Goal: Check status: Check status

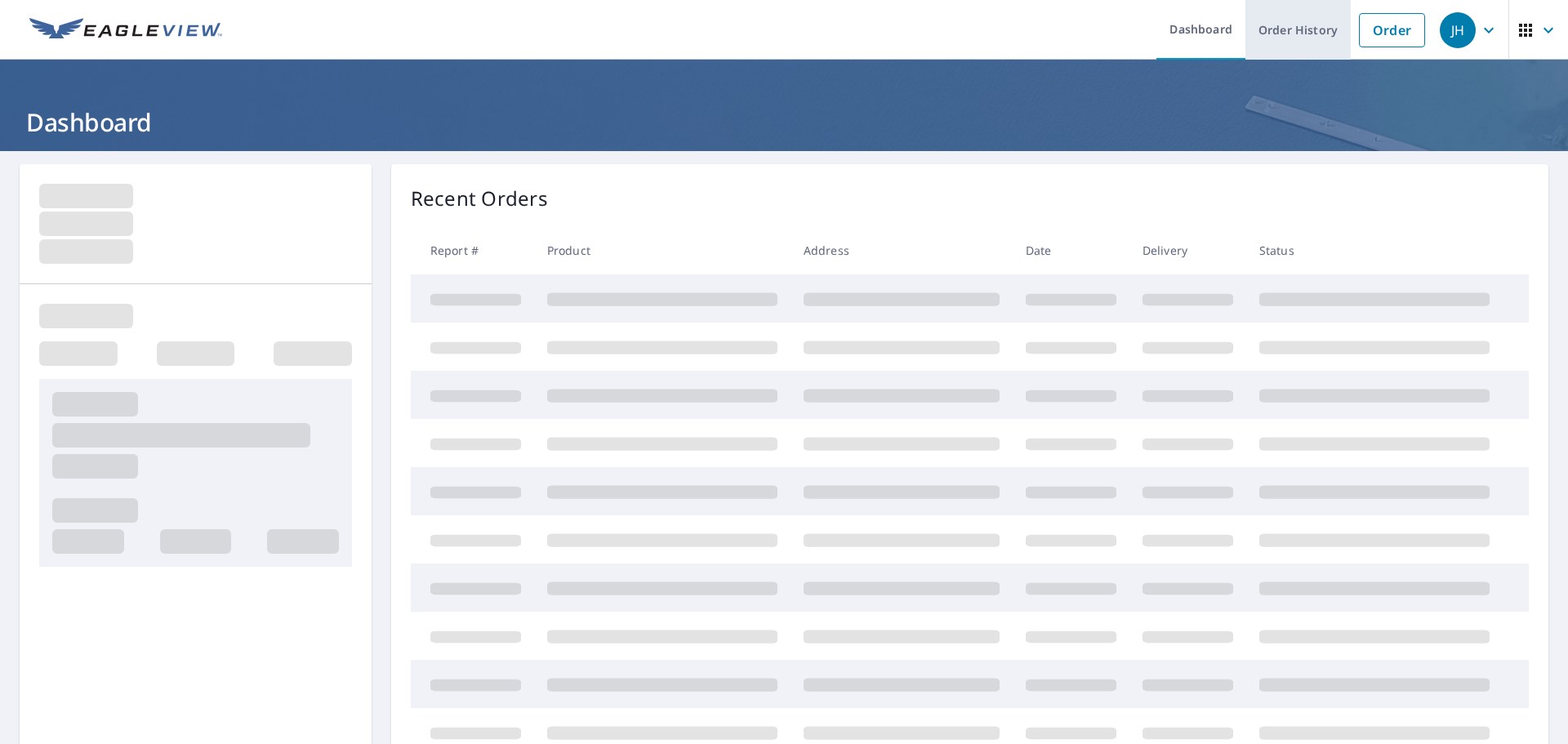
click at [1286, 41] on link "Order History" at bounding box center [1297, 30] width 106 height 60
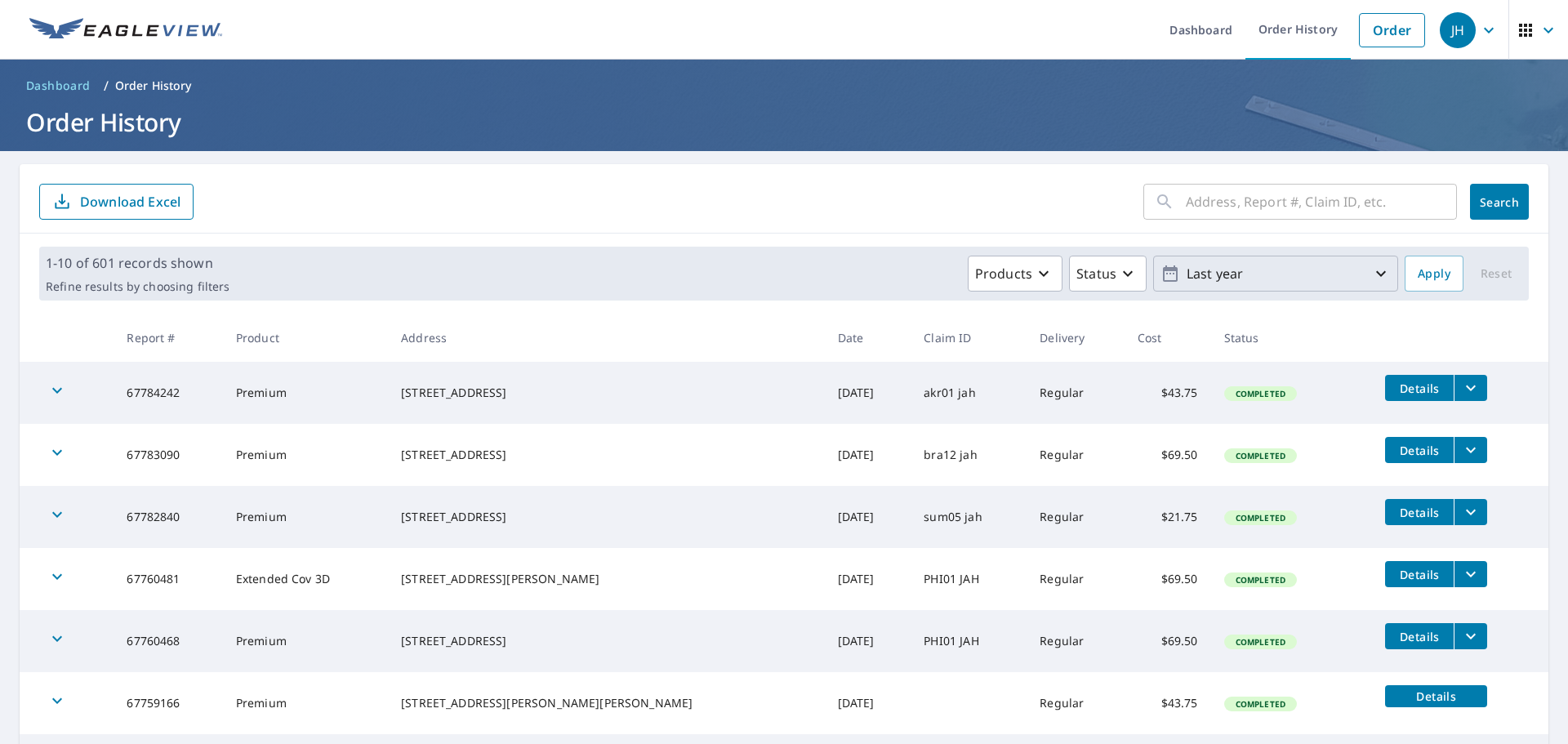
click at [1278, 277] on p "Last year" at bounding box center [1275, 274] width 191 height 28
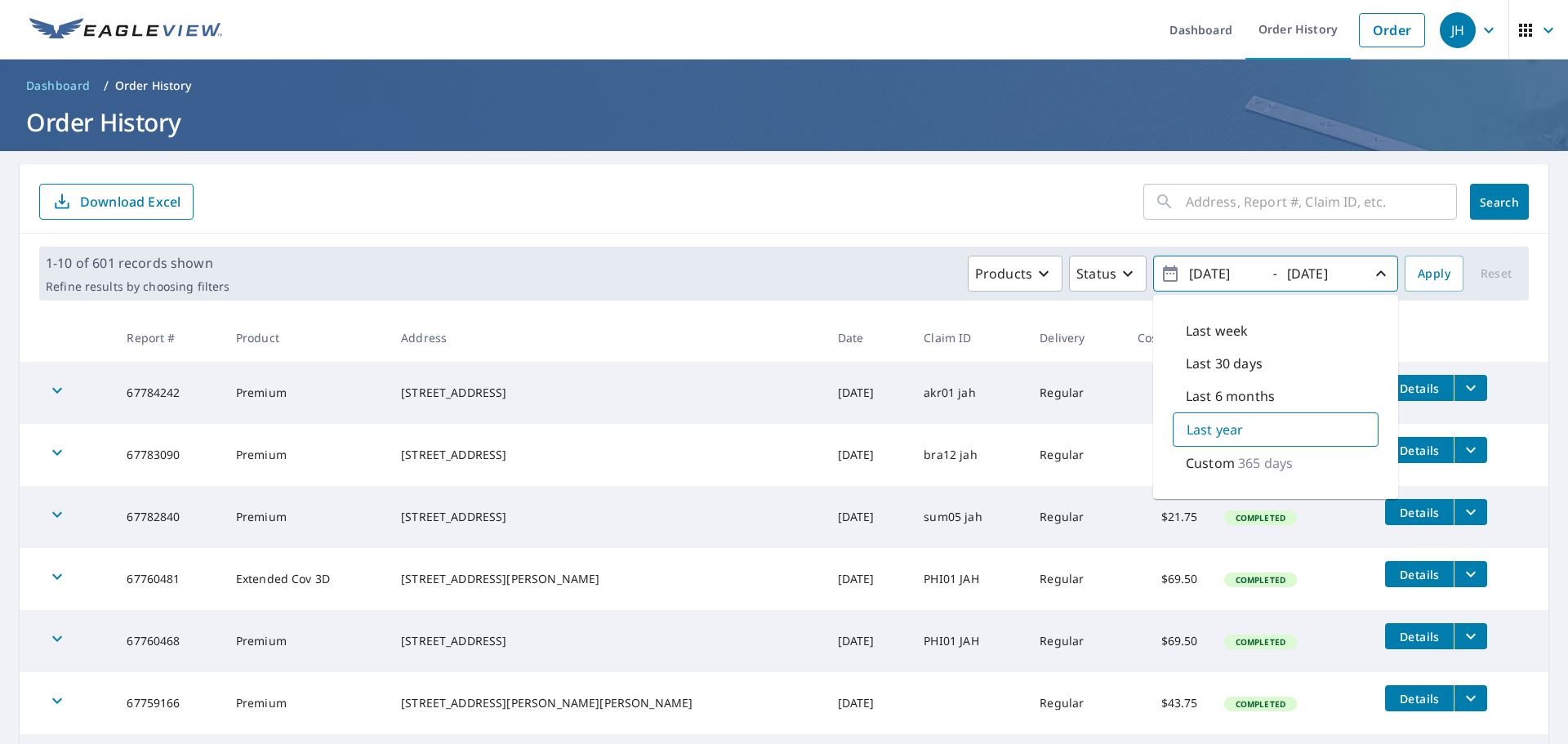
click at [1217, 463] on p "Custom" at bounding box center [1210, 463] width 49 height 20
type input "[DATE]"
click at [1418, 273] on span "Apply" at bounding box center [1433, 274] width 32 height 21
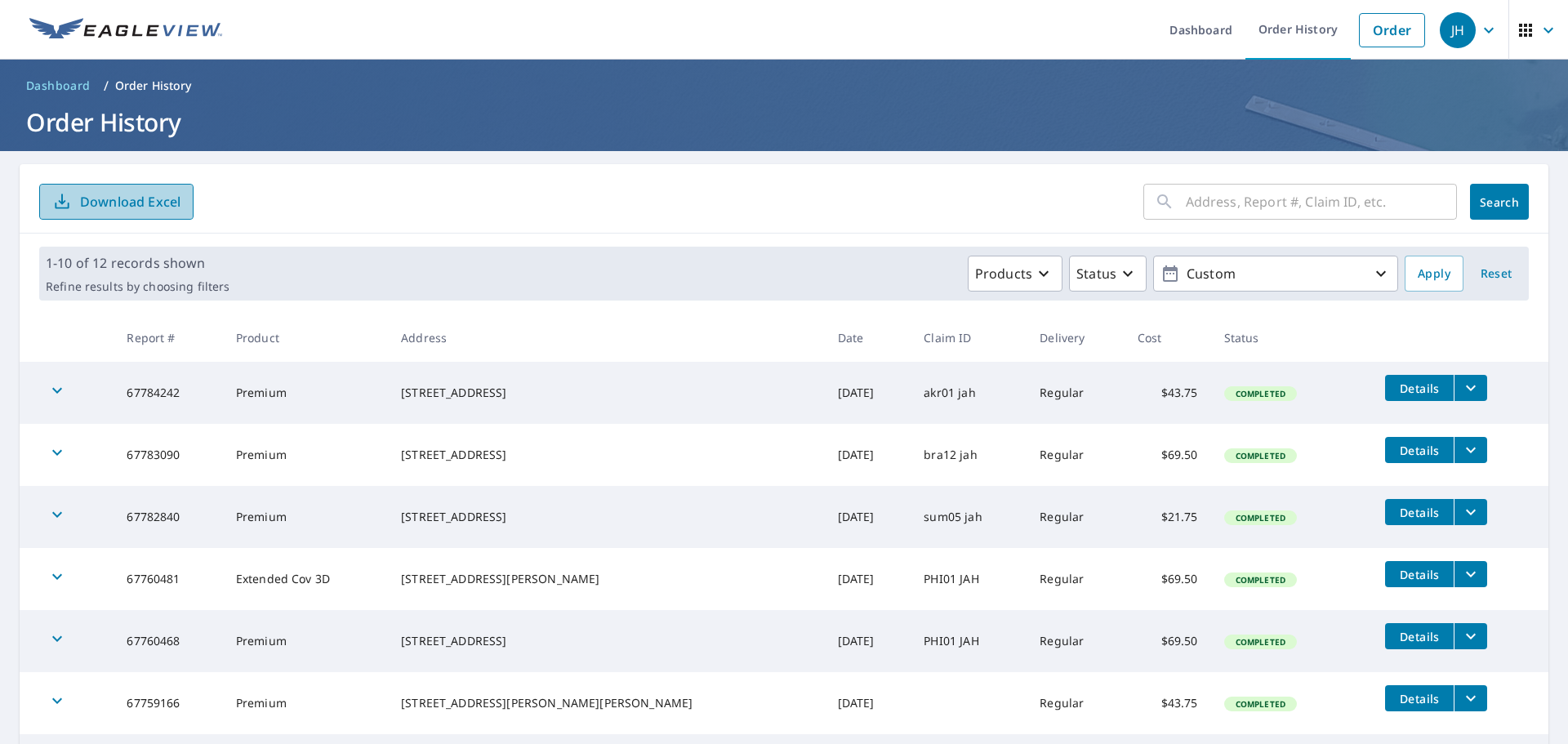
click at [122, 206] on p "Download Excel" at bounding box center [130, 202] width 101 height 18
